Goal: Check status: Check status

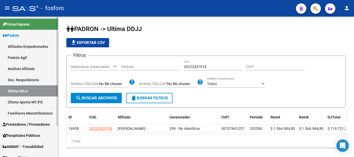
scroll to position [16, 0]
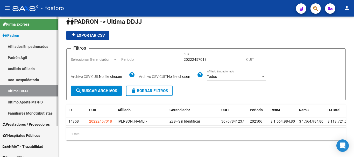
click at [38, 95] on link "Última DDJJ" at bounding box center [29, 91] width 58 height 11
click at [37, 104] on link "Último Aporte MT/PD" at bounding box center [29, 102] width 58 height 11
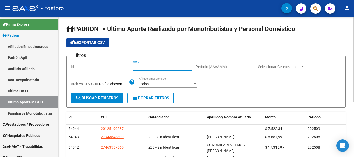
click at [153, 69] on input "CUIL" at bounding box center [162, 67] width 59 height 4
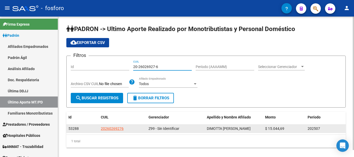
type input "20-26026927-6"
click at [116, 126] on app-link-go-to "20260269276" at bounding box center [112, 129] width 23 height 6
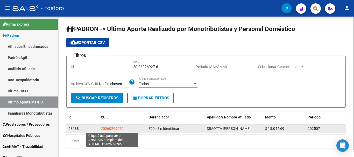
click at [113, 130] on span "20260269276" at bounding box center [112, 129] width 23 height 4
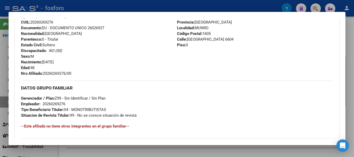
scroll to position [207, 0]
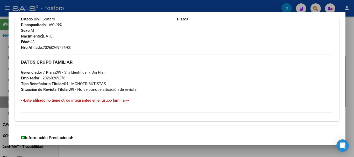
click at [354, 50] on div at bounding box center [177, 78] width 354 height 157
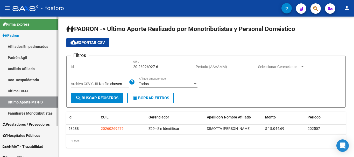
click at [23, 92] on link "Última DDJJ" at bounding box center [29, 91] width 58 height 11
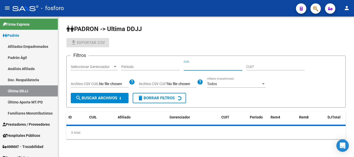
click at [199, 66] on input "CUIL" at bounding box center [213, 67] width 59 height 4
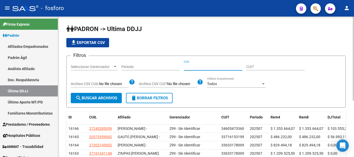
paste input "23141023969"
type input "23141023969"
click at [95, 97] on span "search Buscar Archivos" at bounding box center [96, 98] width 42 height 5
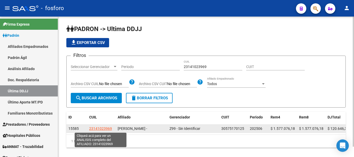
click at [98, 129] on span "23141023969" at bounding box center [100, 129] width 23 height 4
type textarea "23141023969"
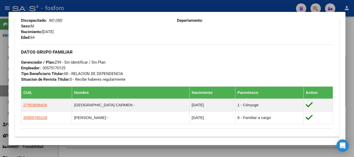
scroll to position [248, 0]
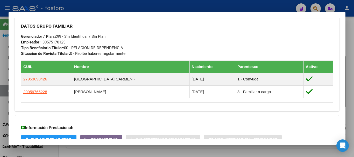
click at [348, 54] on div at bounding box center [177, 78] width 354 height 157
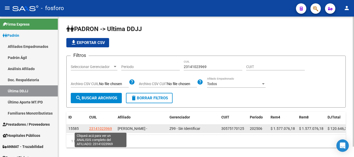
click at [99, 128] on span "23141023969" at bounding box center [100, 129] width 23 height 4
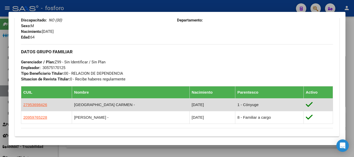
scroll to position [170, 0]
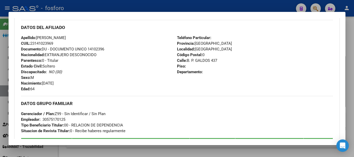
click at [349, 28] on div at bounding box center [177, 78] width 354 height 157
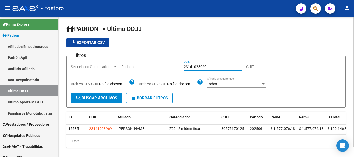
drag, startPoint x: 202, startPoint y: 66, endPoint x: 176, endPoint y: 68, distance: 26.7
click at [176, 68] on div "Filtros Seleccionar Gerenciador Seleccionar Gerenciador Periodo 23141023969 CUI…" at bounding box center [206, 76] width 271 height 33
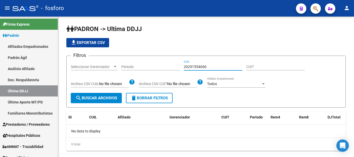
type input "20291554060"
